Goal: Navigation & Orientation: Go to known website

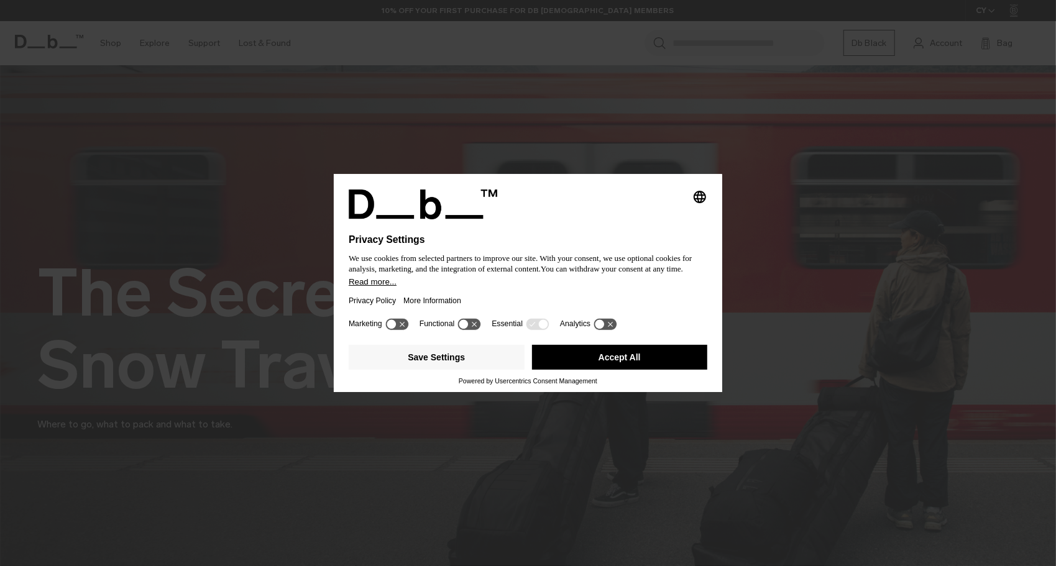
click at [561, 293] on div "Privacy Policy More Information" at bounding box center [528, 300] width 359 height 29
click at [462, 359] on button "Save Settings" at bounding box center [437, 357] width 176 height 25
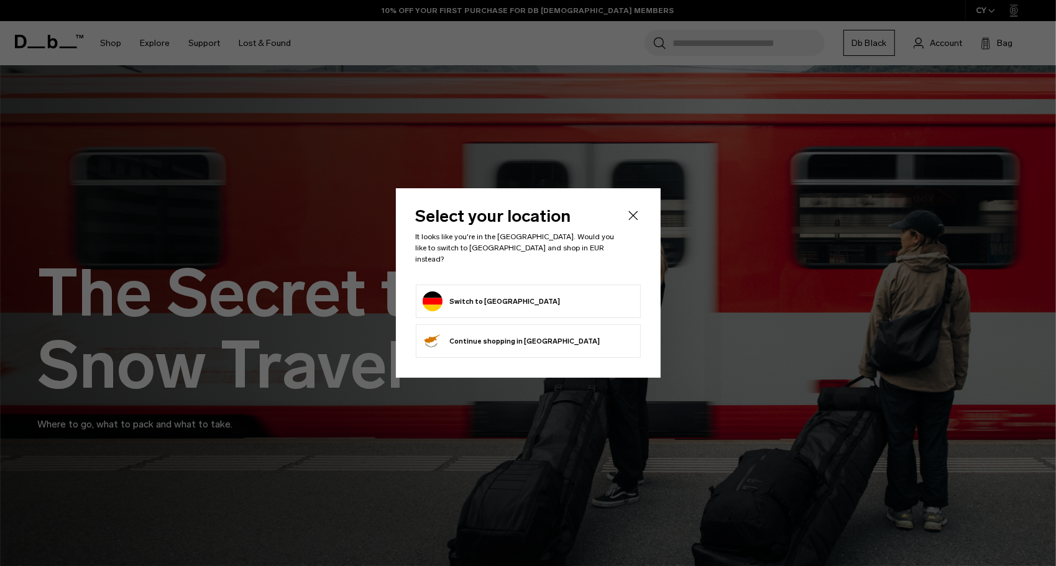
click at [462, 359] on div "Select your location It looks like you're in the Germany. Would you like to swi…" at bounding box center [528, 283] width 265 height 190
click at [498, 285] on li "Switch to Germany" at bounding box center [528, 302] width 225 height 34
click at [502, 293] on button "Switch to Germany" at bounding box center [492, 301] width 138 height 20
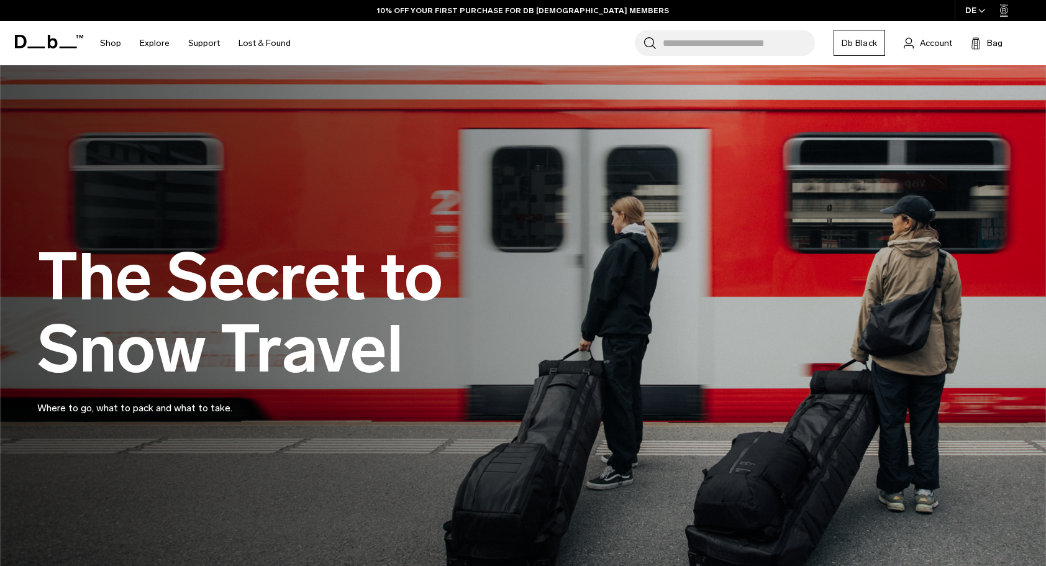
scroll to position [14, 0]
